Goal: Register for event/course

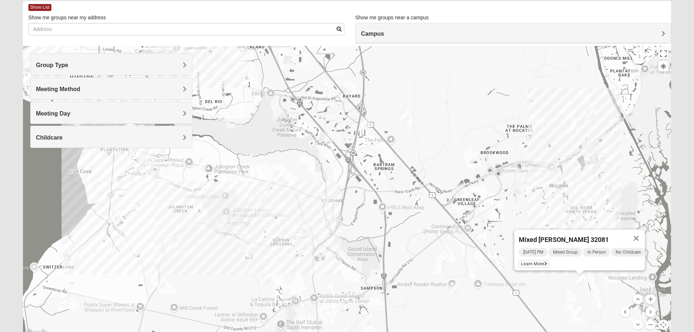
scroll to position [37, 0]
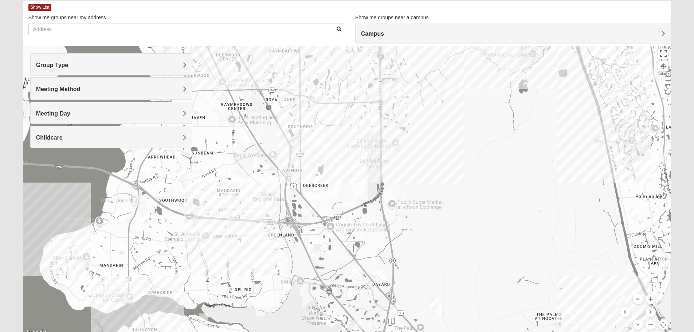
drag, startPoint x: 467, startPoint y: 89, endPoint x: 497, endPoint y: 278, distance: 191.1
click at [497, 278] on div "Mixed Adams 32081 Tuesday PM Mixed Group In Person No Childcare Learn More" at bounding box center [347, 192] width 649 height 292
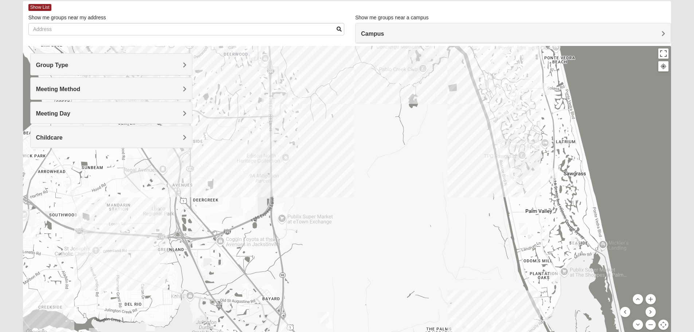
drag, startPoint x: 547, startPoint y: 165, endPoint x: 434, endPoint y: 180, distance: 114.0
click at [434, 180] on div "Mixed Adams 32081 Tuesday PM Mixed Group In Person No Childcare Learn More" at bounding box center [347, 192] width 649 height 292
click at [523, 229] on img "Mixed Pate 32082" at bounding box center [524, 230] width 15 height 18
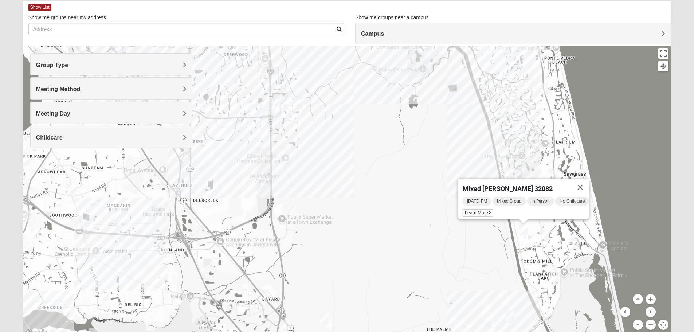
click at [555, 279] on img "Mixed Reed 32081" at bounding box center [555, 278] width 15 height 18
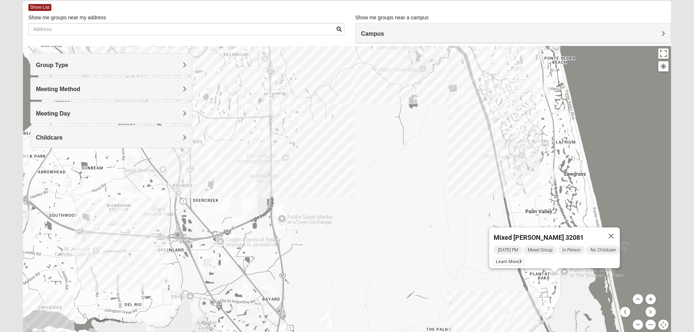
click at [504, 112] on img "Mixed Morales 32082" at bounding box center [502, 113] width 15 height 18
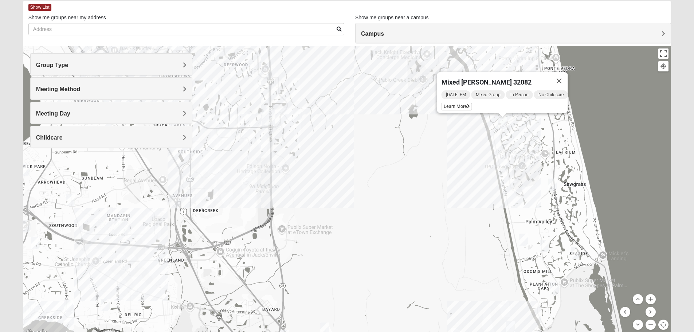
click at [553, 183] on img "Mens Sopchak 32082" at bounding box center [553, 185] width 15 height 18
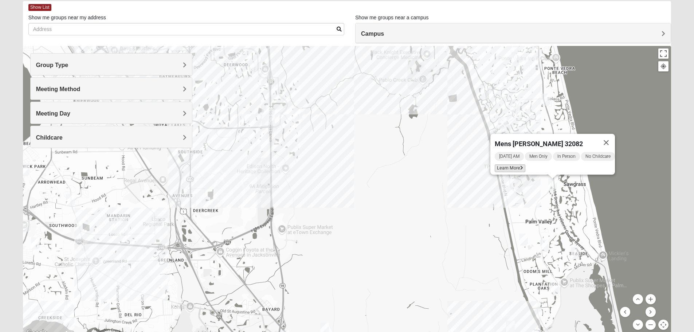
click at [495, 165] on span "Learn More" at bounding box center [510, 168] width 31 height 8
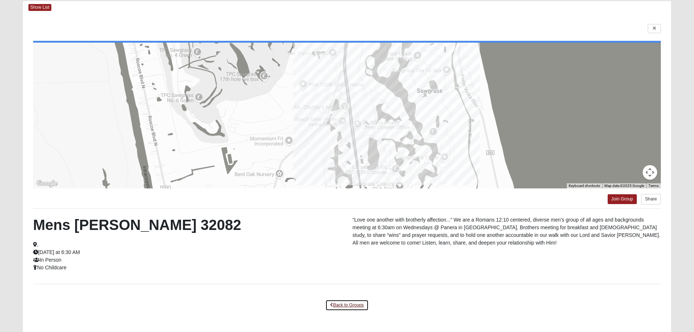
click at [355, 303] on link "Back to Groups" at bounding box center [347, 305] width 43 height 11
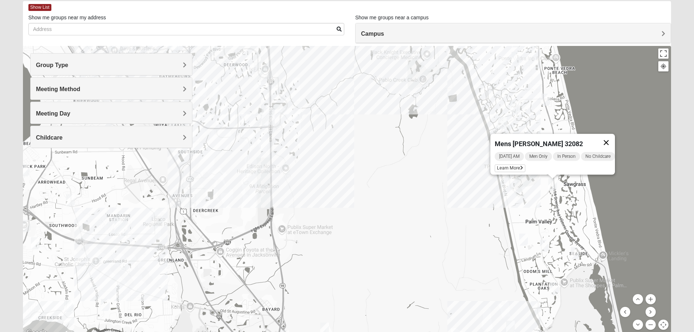
click at [614, 136] on button "Close" at bounding box center [606, 142] width 17 height 17
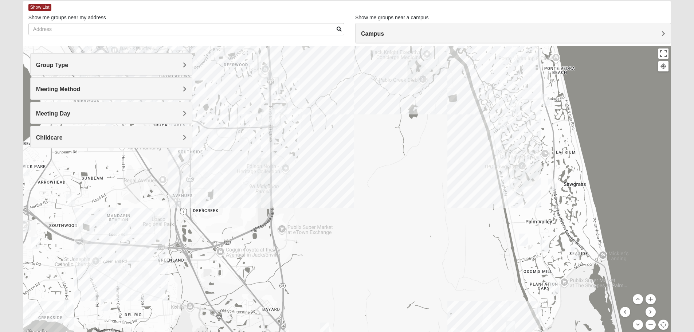
click at [504, 124] on img "Mixed Morales 32082" at bounding box center [502, 123] width 15 height 18
click at [565, 75] on button "Close" at bounding box center [558, 80] width 17 height 17
click at [546, 100] on img "Mens Conway 32082" at bounding box center [546, 100] width 15 height 18
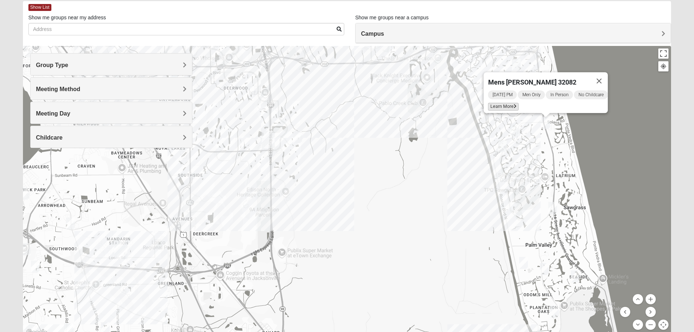
click at [503, 103] on span "Learn More" at bounding box center [503, 107] width 31 height 8
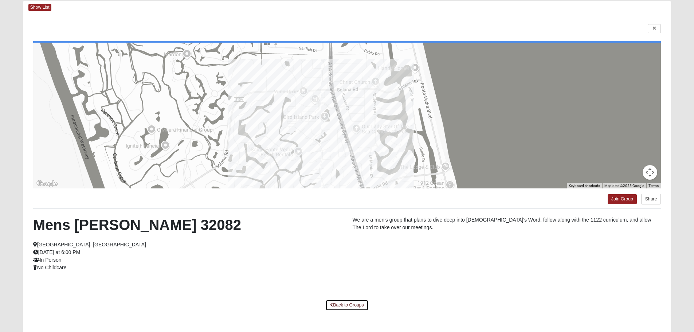
click at [342, 305] on link "Back to Groups" at bounding box center [347, 305] width 43 height 11
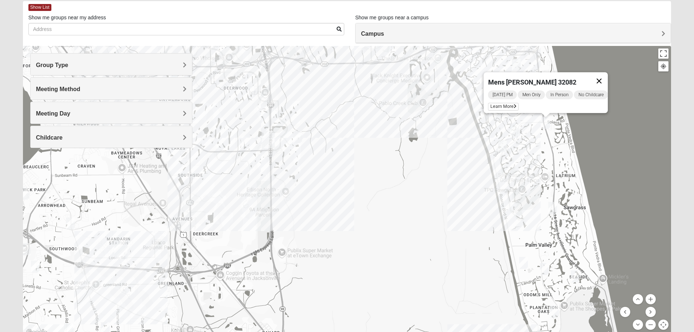
click at [606, 73] on button "Close" at bounding box center [599, 80] width 17 height 17
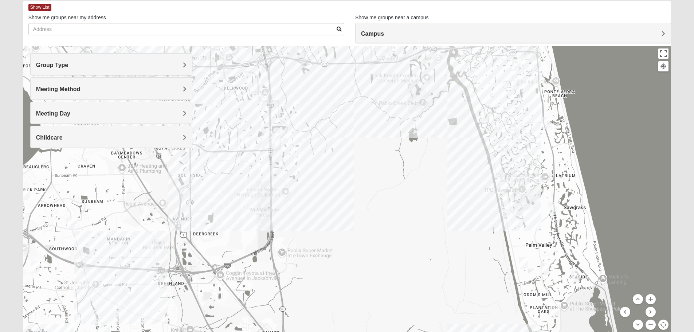
click at [516, 81] on img "1825 Mixed Gatewood/Morales 32082" at bounding box center [516, 81] width 15 height 18
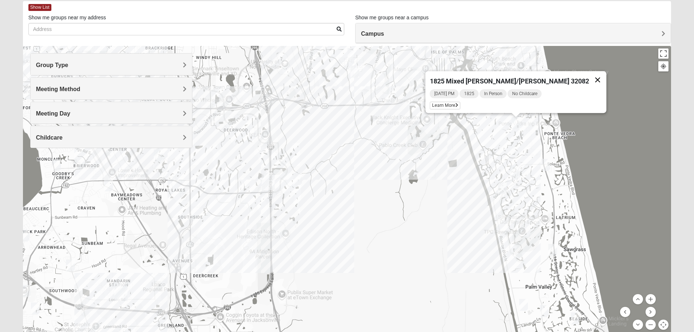
click at [589, 75] on button "Close" at bounding box center [597, 79] width 17 height 17
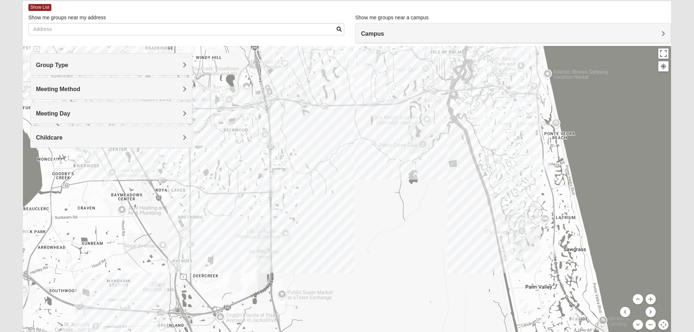
click at [517, 102] on img "Mixed Grooms 32082" at bounding box center [516, 107] width 15 height 18
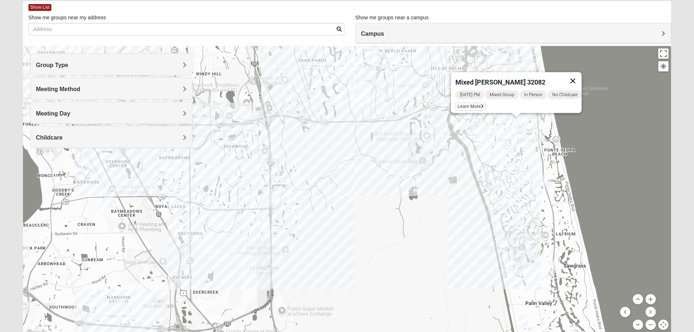
click at [577, 75] on button "Close" at bounding box center [572, 80] width 17 height 17
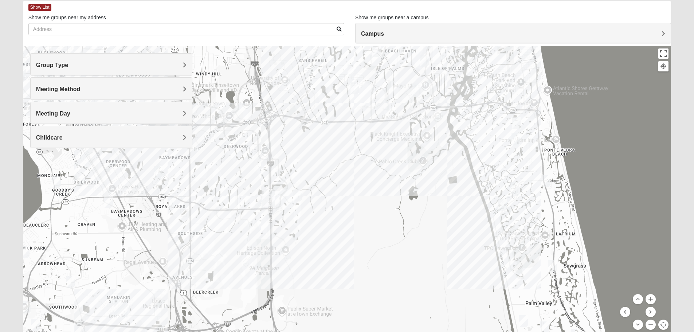
click at [417, 87] on img "Mens Schell 32224" at bounding box center [417, 90] width 15 height 18
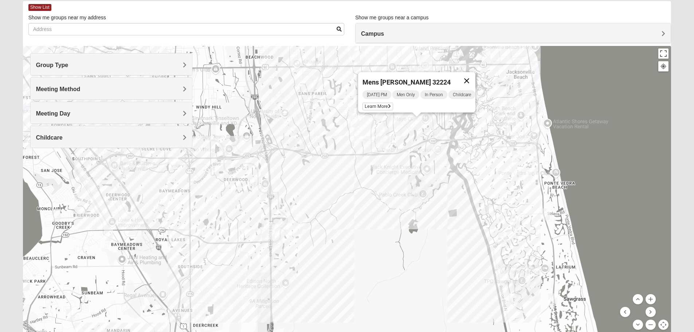
click at [472, 75] on button "Close" at bounding box center [466, 80] width 17 height 17
click at [426, 93] on img "Mixed Irish 32224" at bounding box center [424, 94] width 15 height 18
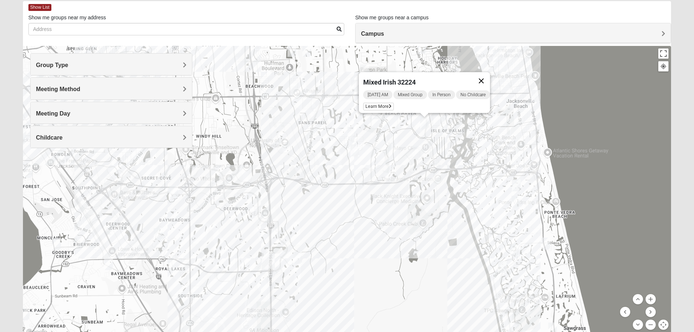
click at [486, 75] on button "Close" at bounding box center [481, 80] width 17 height 17
click at [354, 132] on img "Mens Johnson 32224" at bounding box center [352, 133] width 15 height 18
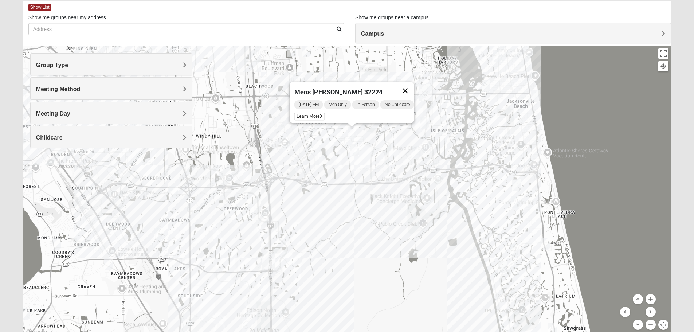
click at [408, 87] on button "Close" at bounding box center [405, 90] width 17 height 17
click at [353, 83] on img "Mens Hamilton 32250" at bounding box center [356, 86] width 15 height 18
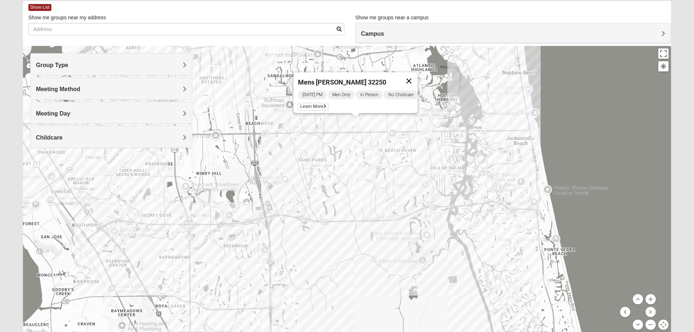
click at [418, 76] on button "Close" at bounding box center [408, 80] width 17 height 17
click at [353, 170] on img "Mens Johnson 32224" at bounding box center [352, 170] width 15 height 18
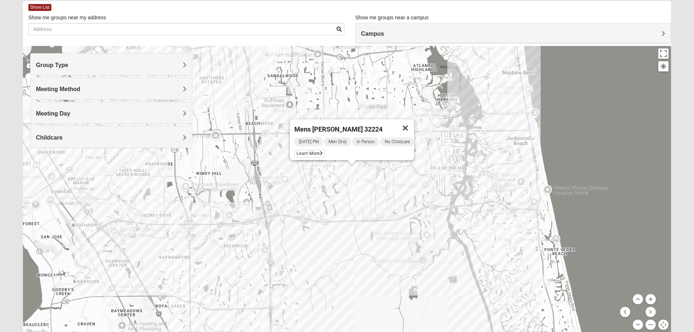
click at [408, 121] on button "Close" at bounding box center [405, 127] width 17 height 17
click at [355, 186] on img "1825 Womens Brunetti 32224" at bounding box center [355, 188] width 15 height 18
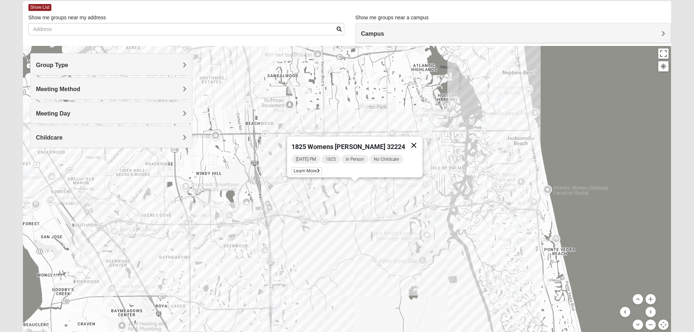
click at [410, 142] on button "Close" at bounding box center [413, 145] width 17 height 17
click at [365, 108] on img "Womens Parker/Vereen 32246" at bounding box center [365, 108] width 15 height 18
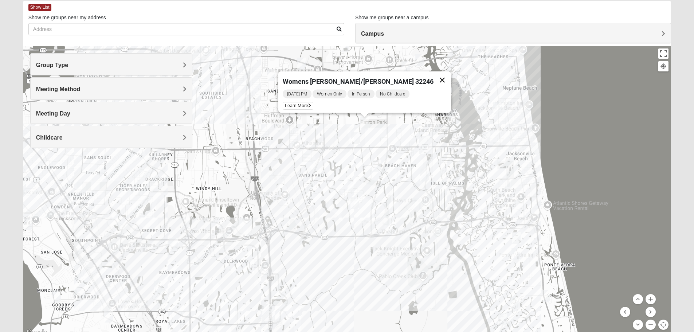
click at [434, 75] on button "Close" at bounding box center [442, 79] width 17 height 17
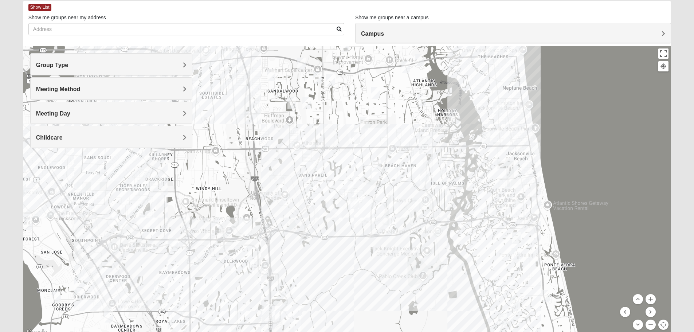
click at [172, 244] on img "Mens Bailey" at bounding box center [174, 244] width 15 height 18
click at [159, 285] on img "Women’s Bowie 32256 Southside Baymeadows" at bounding box center [158, 287] width 15 height 18
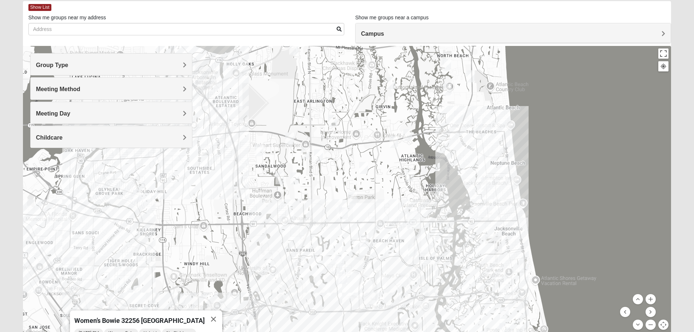
drag, startPoint x: 381, startPoint y: 138, endPoint x: 369, endPoint y: 214, distance: 77.1
click at [369, 214] on div "Women’s Bowie 32256 Southside Baymeadows Wednesday PM Women Only Hybrid No Chil…" at bounding box center [347, 192] width 649 height 292
click at [294, 176] on img "Mens Haines 32246" at bounding box center [295, 179] width 15 height 18
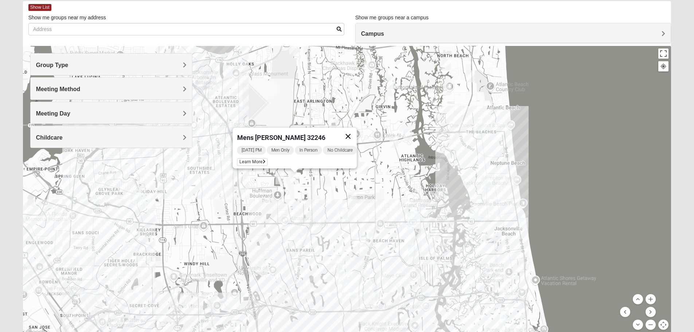
click at [354, 129] on button "Close" at bounding box center [347, 136] width 17 height 17
click at [279, 177] on img "Mixed Davis 32246" at bounding box center [280, 179] width 15 height 18
click at [340, 131] on button "Close" at bounding box center [336, 136] width 17 height 17
click at [305, 155] on img "Mixed Maytum 32224" at bounding box center [305, 153] width 15 height 18
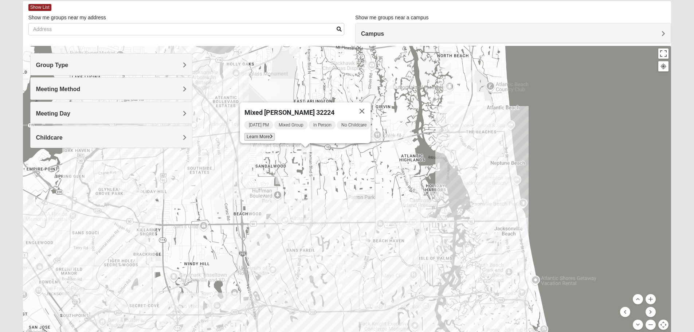
click at [256, 133] on span "Learn More" at bounding box center [259, 137] width 31 height 8
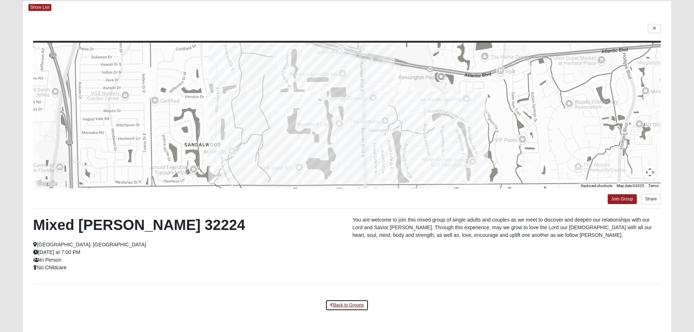
click at [335, 305] on link "Back to Groups" at bounding box center [347, 305] width 43 height 11
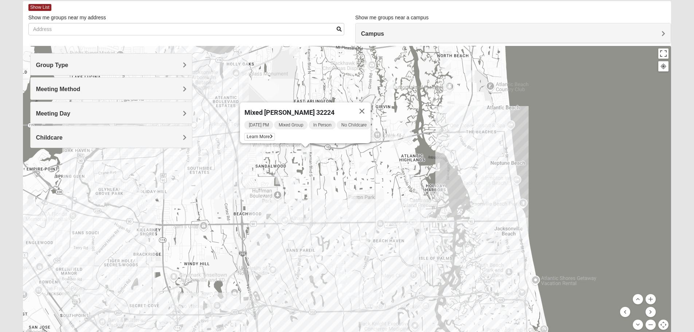
click at [487, 184] on img "Mens Crytzer/Siemion 32250" at bounding box center [485, 184] width 15 height 18
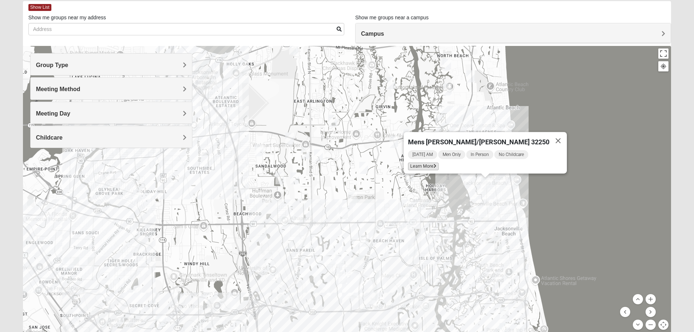
click at [439, 166] on span "Learn More" at bounding box center [423, 167] width 31 height 8
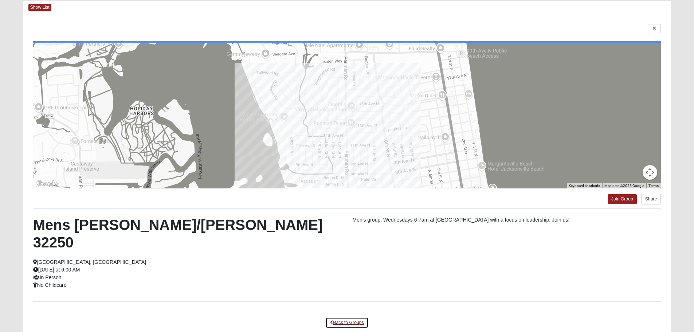
click at [348, 317] on link "Back to Groups" at bounding box center [347, 322] width 43 height 11
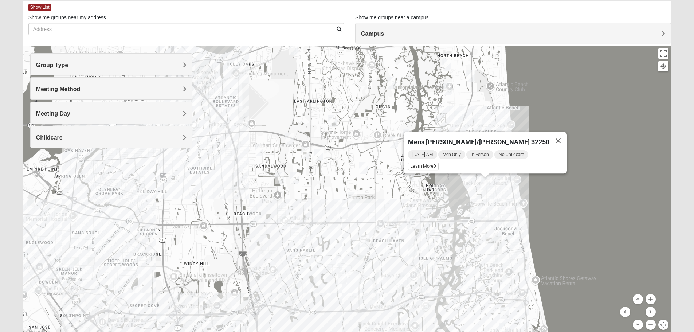
click at [475, 214] on img "Mixed Schneider 32250" at bounding box center [474, 214] width 15 height 18
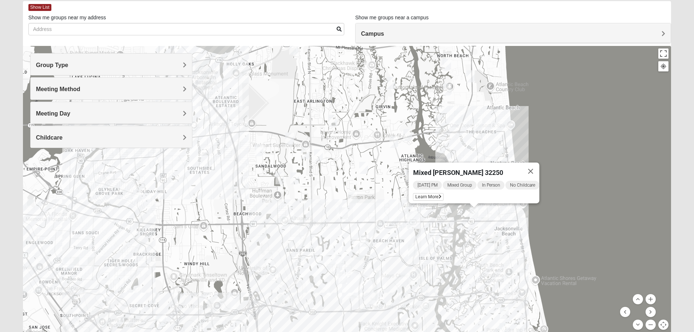
click at [523, 223] on img "Mixed Watkins 32250" at bounding box center [524, 224] width 15 height 18
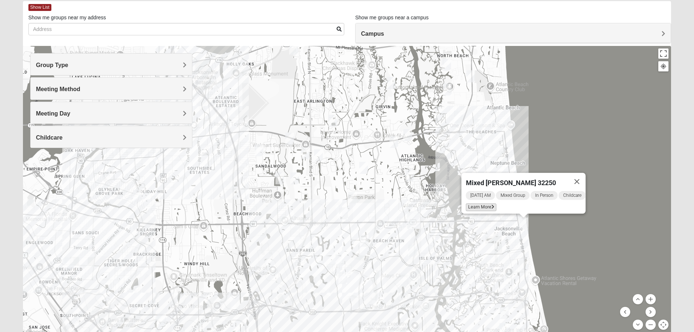
click at [491, 205] on icon at bounding box center [492, 207] width 3 height 4
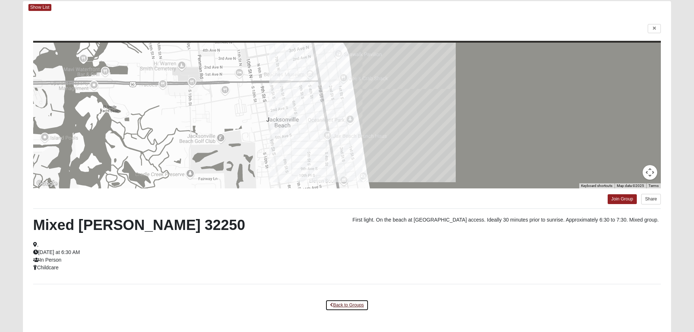
click at [339, 305] on link "Back to Groups" at bounding box center [347, 305] width 43 height 11
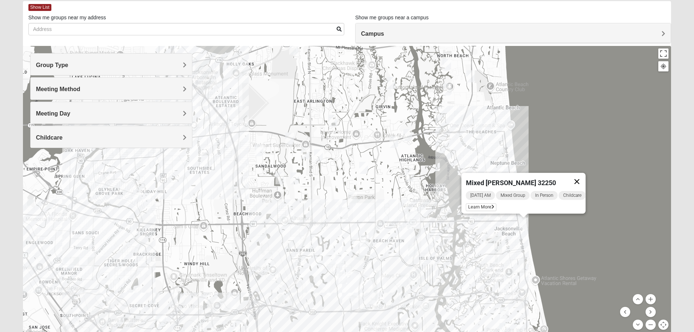
click at [584, 176] on button "Close" at bounding box center [576, 181] width 17 height 17
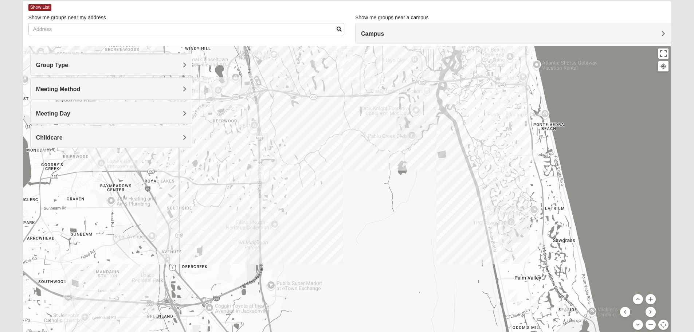
drag, startPoint x: 538, startPoint y: 309, endPoint x: 539, endPoint y: 90, distance: 219.1
click at [539, 90] on div at bounding box center [347, 192] width 649 height 292
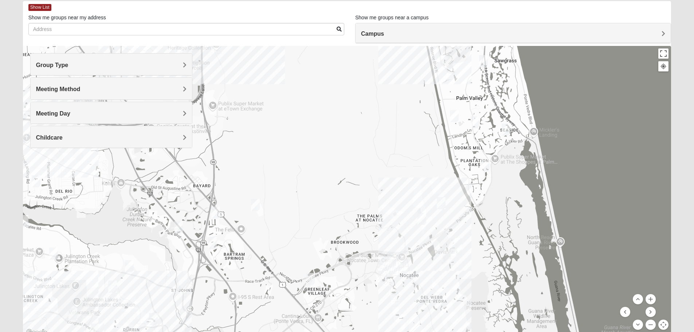
drag, startPoint x: 536, startPoint y: 256, endPoint x: 479, endPoint y: 86, distance: 179.3
click at [479, 86] on div at bounding box center [347, 192] width 649 height 292
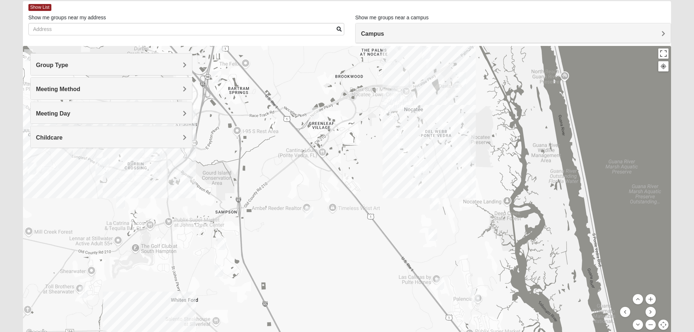
drag, startPoint x: 464, startPoint y: 207, endPoint x: 478, endPoint y: 92, distance: 115.6
click at [476, 74] on div at bounding box center [347, 192] width 649 height 292
click at [221, 272] on img "Mixed Stevens 32092" at bounding box center [219, 271] width 15 height 18
click at [160, 251] on span "Learn More" at bounding box center [173, 255] width 31 height 8
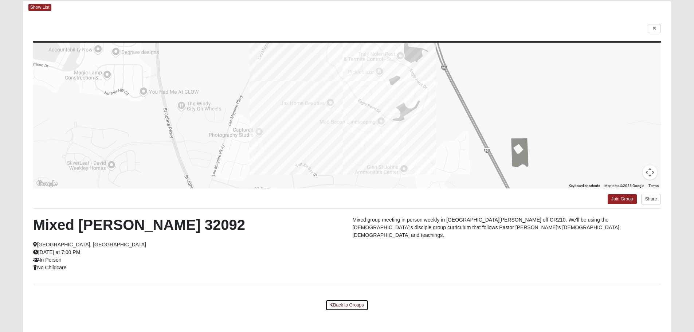
click at [359, 305] on link "Back to Groups" at bounding box center [347, 305] width 43 height 11
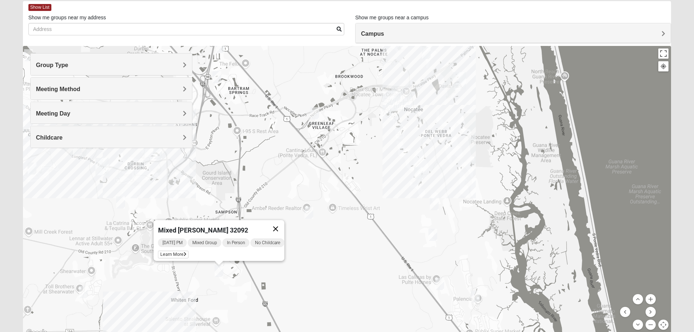
click at [283, 225] on button "Close" at bounding box center [275, 228] width 17 height 17
click at [219, 273] on img "Mixed Stevens 32092" at bounding box center [219, 271] width 15 height 18
click at [172, 254] on div "Wednesday PM Mixed Group In Person No Childcare Learn More" at bounding box center [221, 249] width 126 height 23
click at [173, 251] on span "Learn More" at bounding box center [173, 255] width 31 height 8
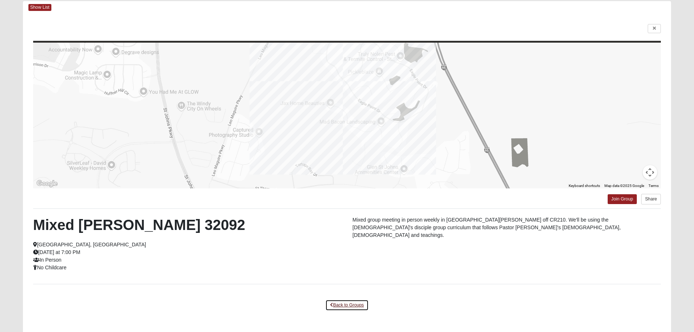
click at [356, 300] on link "Back to Groups" at bounding box center [347, 305] width 43 height 11
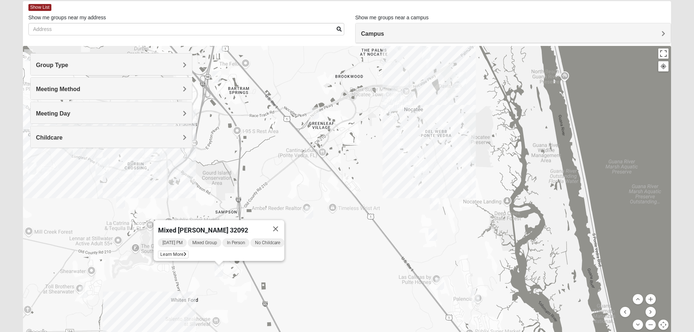
click at [306, 213] on img "Mixed Schueren 32095" at bounding box center [309, 213] width 15 height 18
click at [310, 213] on img "Mixed Schueren 32095" at bounding box center [309, 213] width 15 height 18
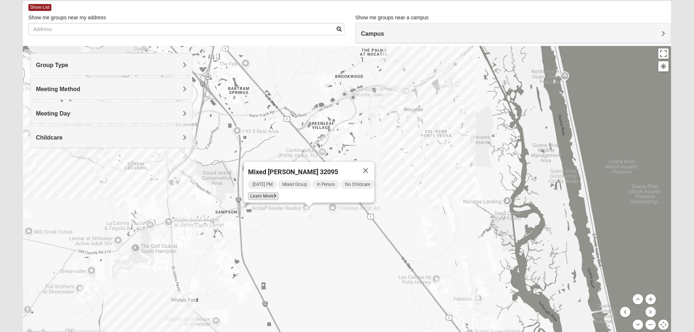
click at [268, 193] on span "Learn More" at bounding box center [263, 196] width 31 height 8
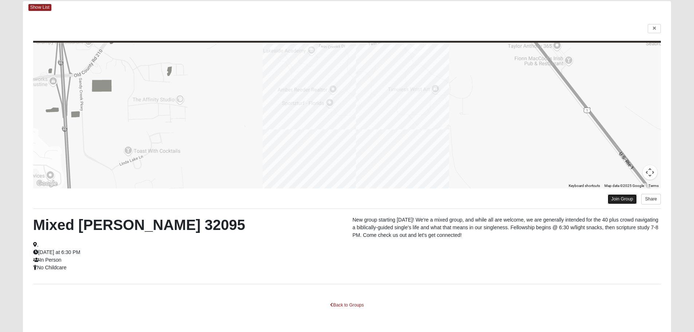
click at [611, 201] on link "Join Group" at bounding box center [622, 199] width 29 height 10
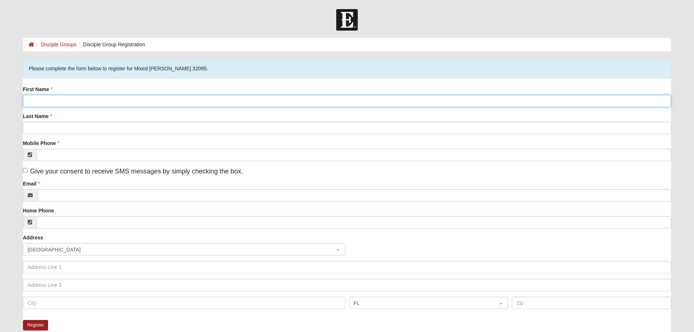
click at [118, 102] on input "First Name" at bounding box center [347, 101] width 649 height 12
type input "Shane"
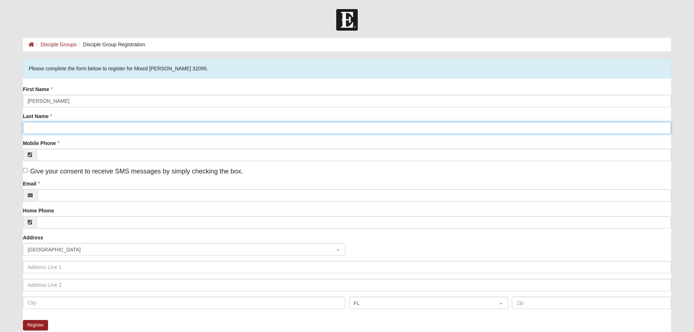
type input "Ringle"
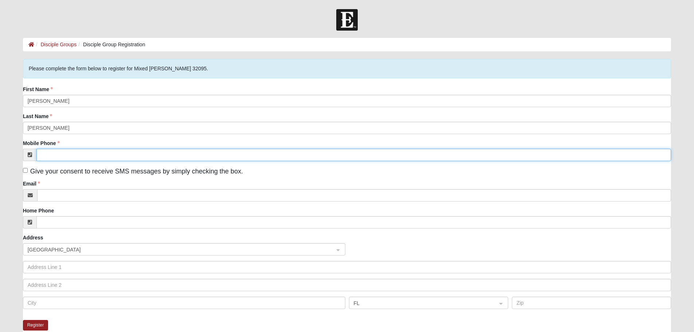
type input "(734) 755-3611"
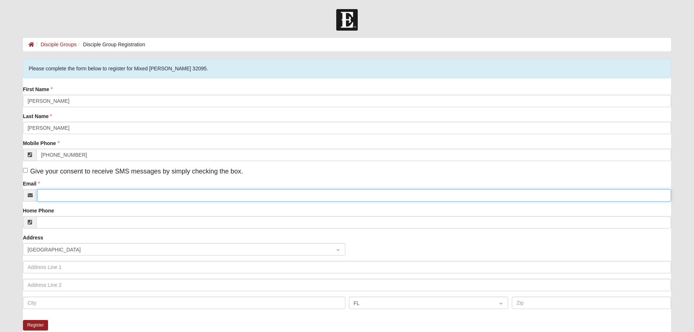
type input "stringle27@hotmail.com"
type input "285 Silver Sage Ln"
type input "Saint Augustine"
type input "32095"
click at [25, 171] on input "Give your consent to receive SMS messages by simply checking the box." at bounding box center [25, 170] width 5 height 5
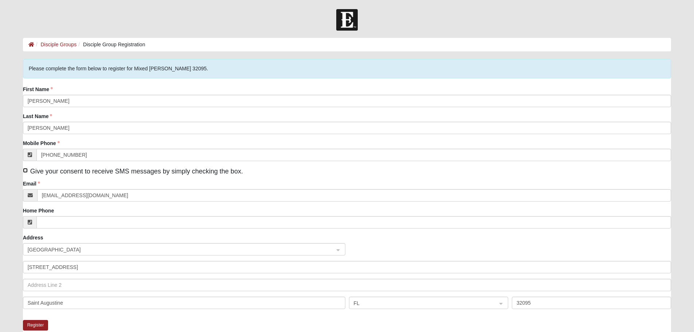
checkbox input "true"
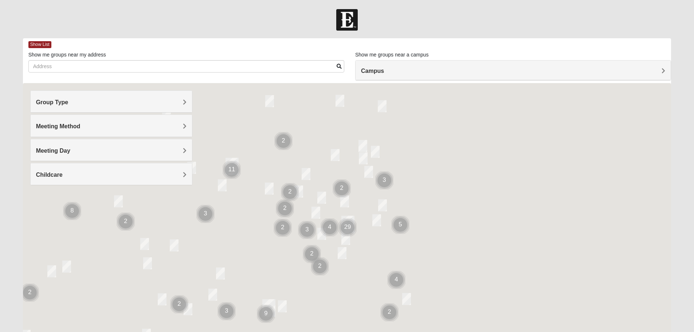
scroll to position [37, 0]
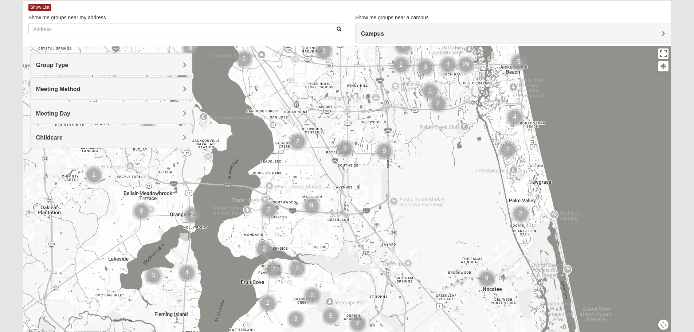
drag, startPoint x: 316, startPoint y: 292, endPoint x: 438, endPoint y: 162, distance: 177.7
click at [438, 162] on div at bounding box center [347, 192] width 649 height 292
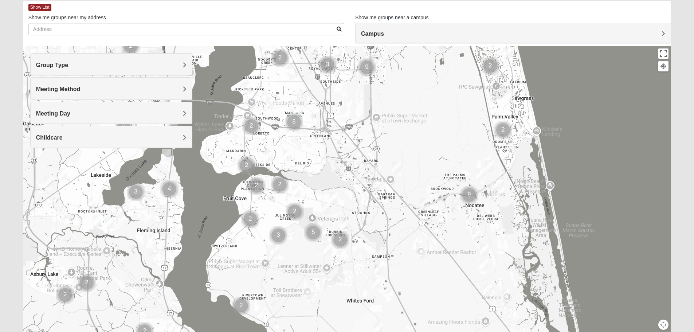
drag, startPoint x: 404, startPoint y: 207, endPoint x: 387, endPoint y: 148, distance: 62.0
click at [387, 148] on div at bounding box center [347, 192] width 649 height 292
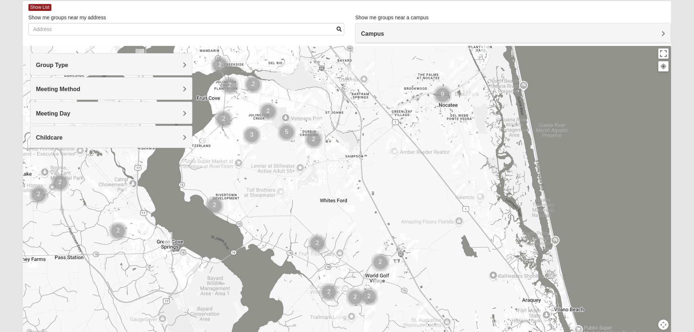
drag, startPoint x: 353, startPoint y: 253, endPoint x: 326, endPoint y: 152, distance: 104.4
click at [326, 152] on div at bounding box center [347, 192] width 649 height 292
click at [347, 185] on img "Mixed Stevens 32092" at bounding box center [350, 183] width 15 height 18
click at [351, 229] on img "Mixed Land 32092" at bounding box center [351, 228] width 15 height 18
click at [316, 210] on icon at bounding box center [317, 212] width 3 height 4
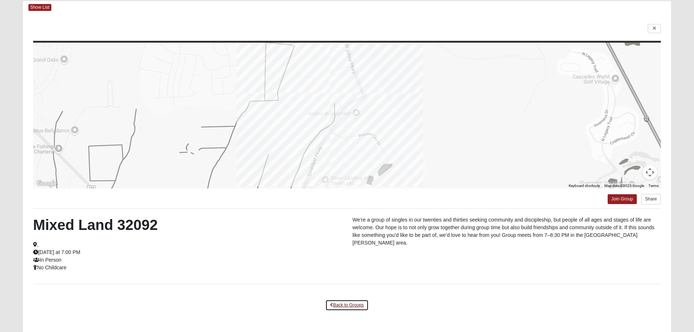
click at [355, 304] on link "Back to Groups" at bounding box center [347, 305] width 43 height 11
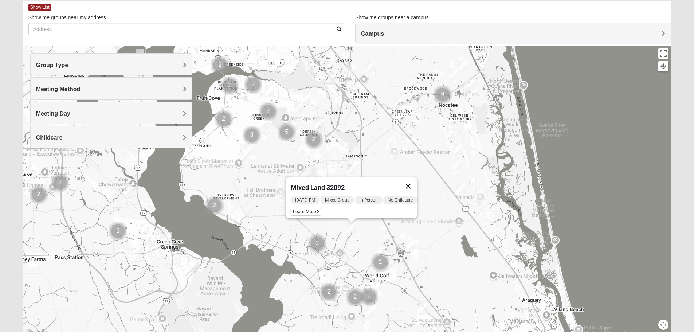
click at [414, 182] on button "Close" at bounding box center [408, 186] width 17 height 17
click at [300, 107] on img "Mixed Chung 32259" at bounding box center [299, 108] width 15 height 18
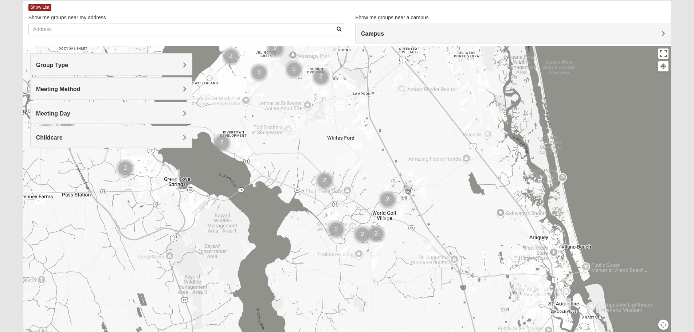
drag, startPoint x: 321, startPoint y: 194, endPoint x: 313, endPoint y: 157, distance: 38.4
click at [313, 157] on div "Mixed [PERSON_NAME] 32259 [DATE] PM Mixed Group In Person No Childcare Learn Mo…" at bounding box center [347, 192] width 649 height 292
click at [379, 249] on img "Mixed Longacre 32092" at bounding box center [377, 250] width 15 height 18
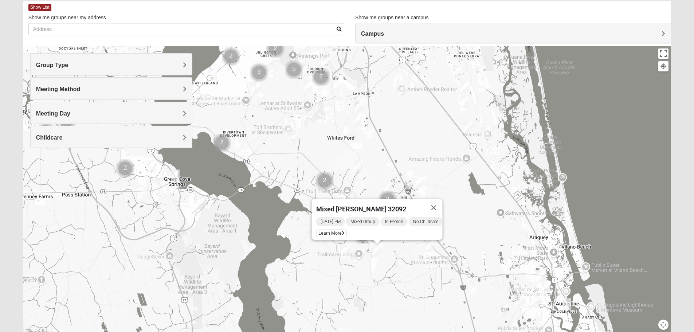
click at [431, 248] on img "Mixed Jakubowski 32092" at bounding box center [430, 246] width 15 height 18
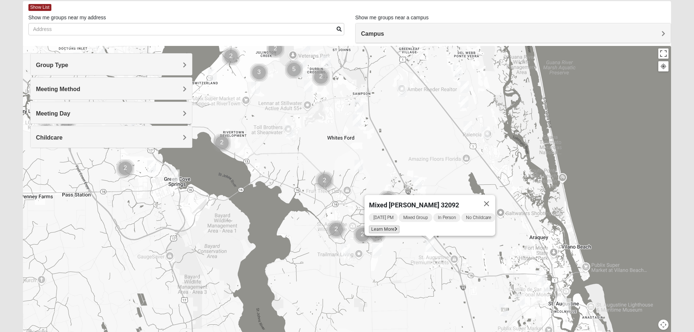
click at [383, 226] on span "Learn More" at bounding box center [384, 230] width 31 height 8
